Goal: Information Seeking & Learning: Learn about a topic

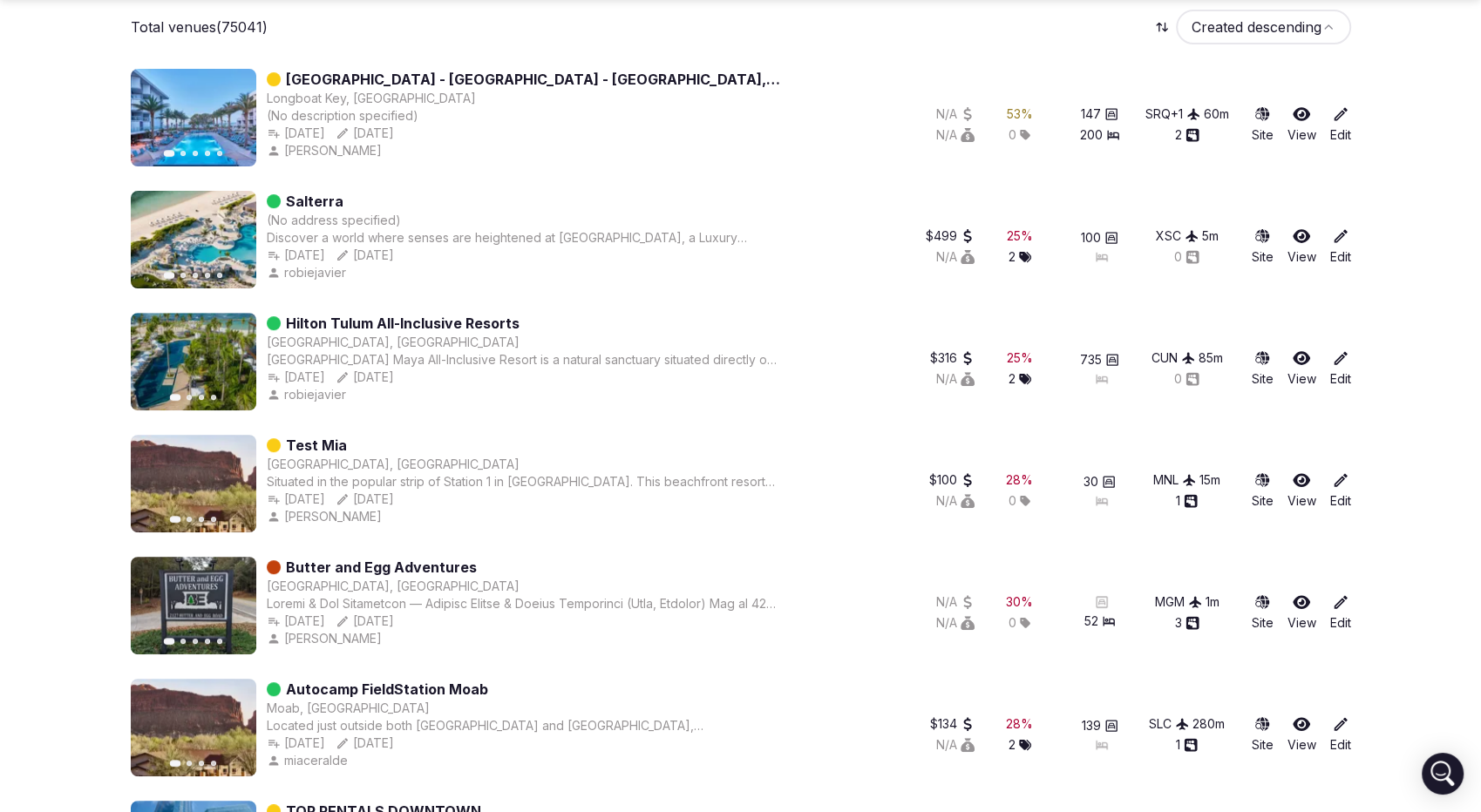
scroll to position [442, 0]
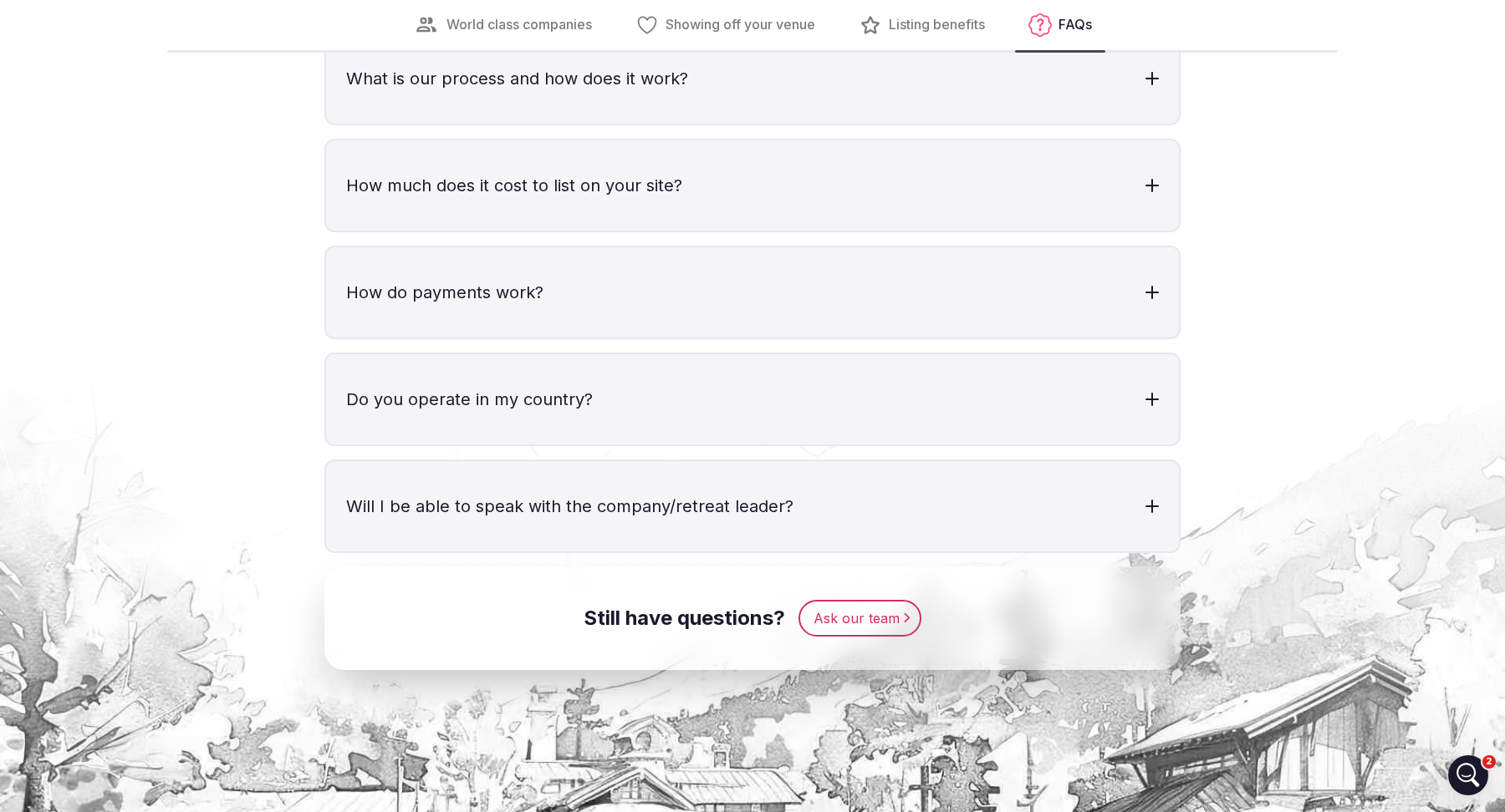
scroll to position [5121, 0]
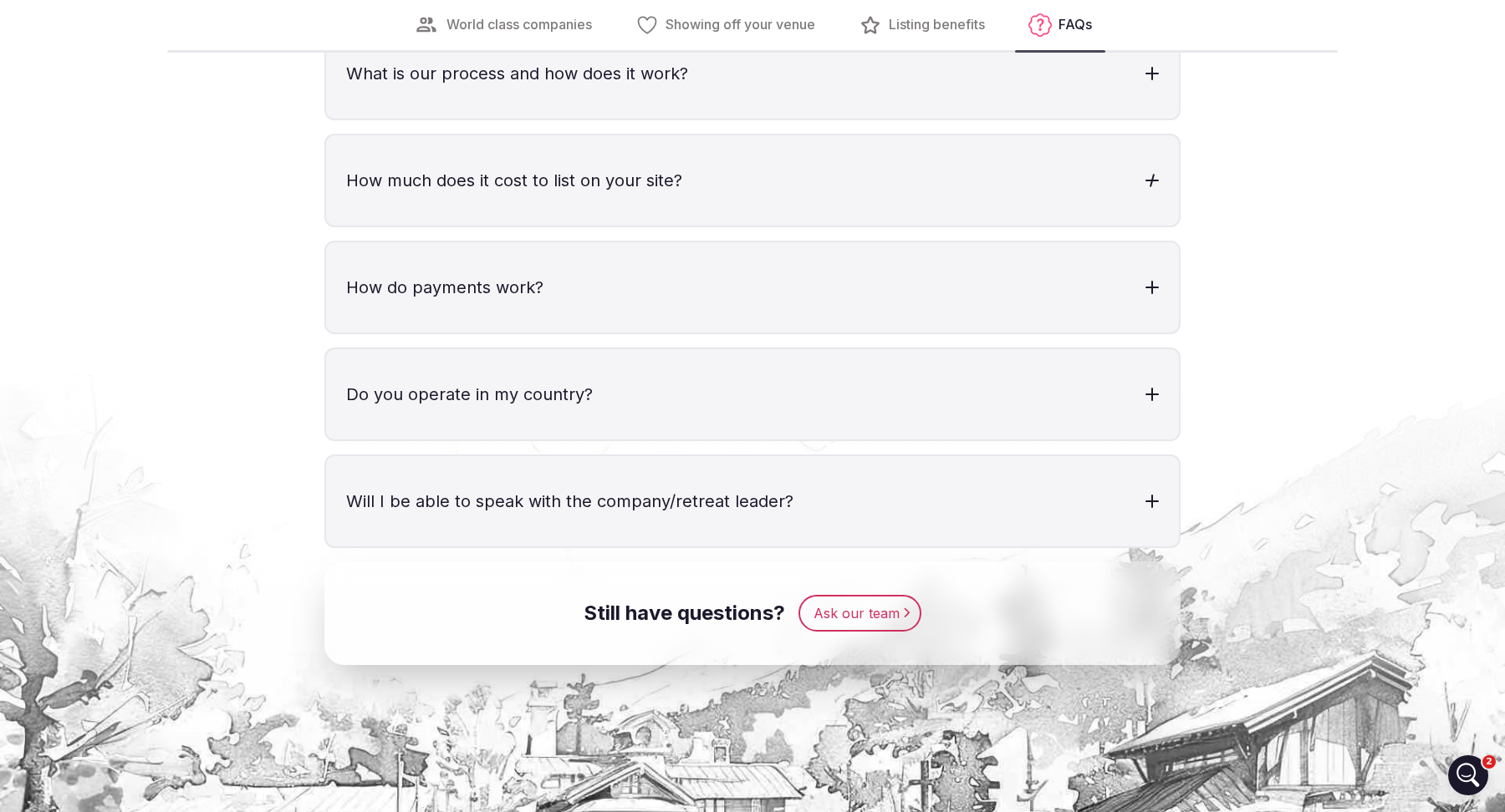
click at [1133, 179] on h3 "How much does it cost to list on your site?" at bounding box center [752, 180] width 853 height 91
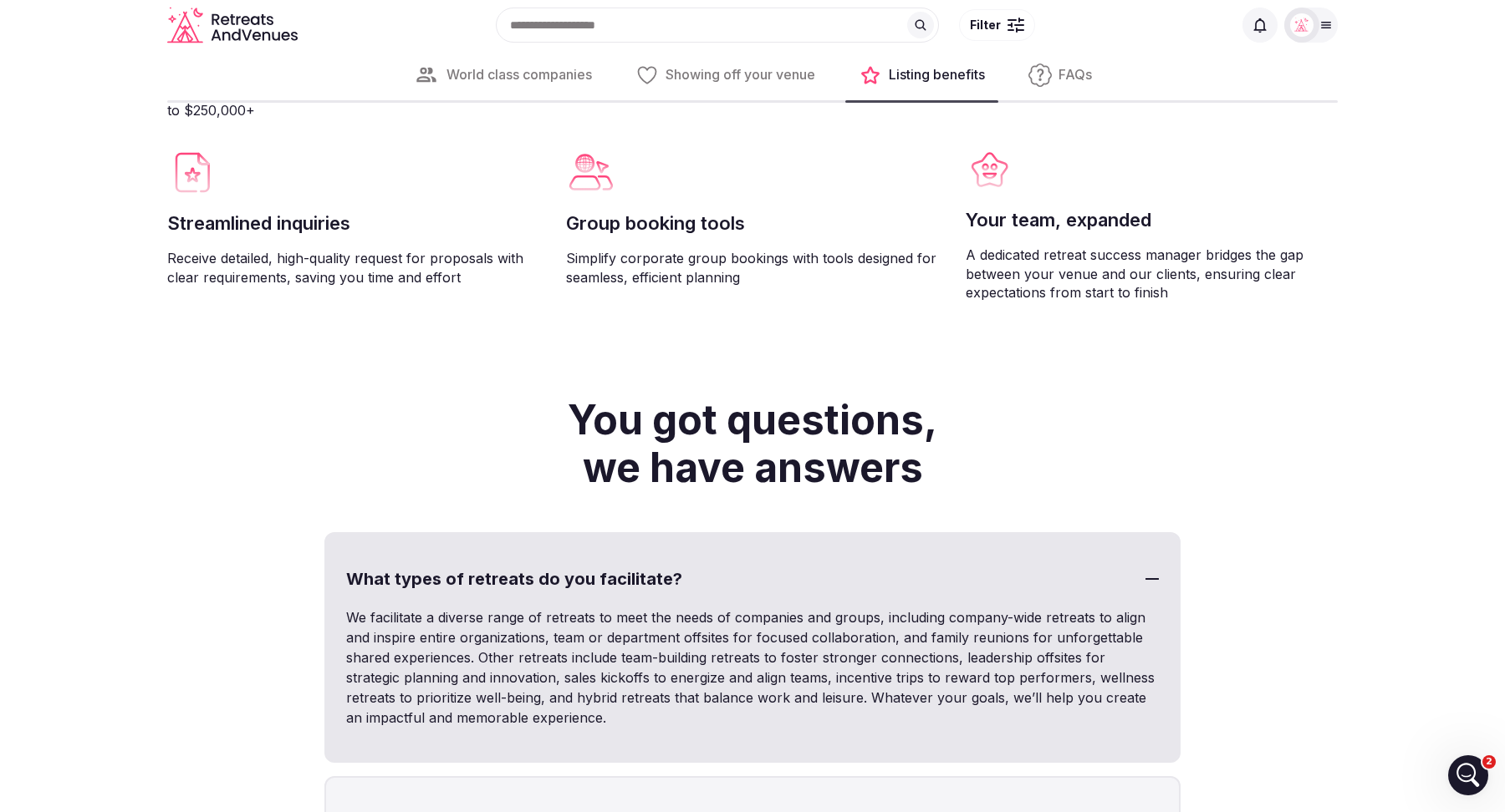
scroll to position [2951, 0]
